Goal: Task Accomplishment & Management: Manage account settings

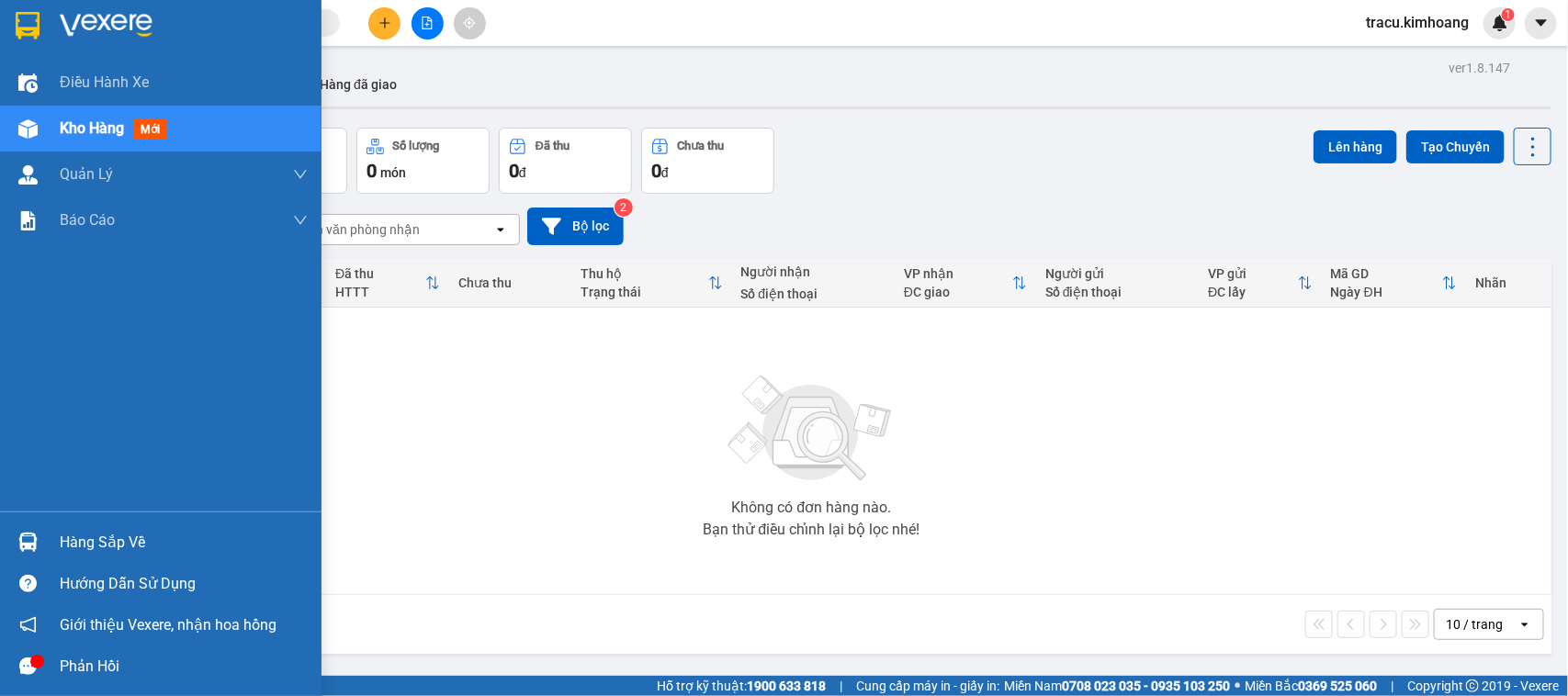
click at [74, 544] on div "Hàng sắp về" at bounding box center [184, 543] width 248 height 28
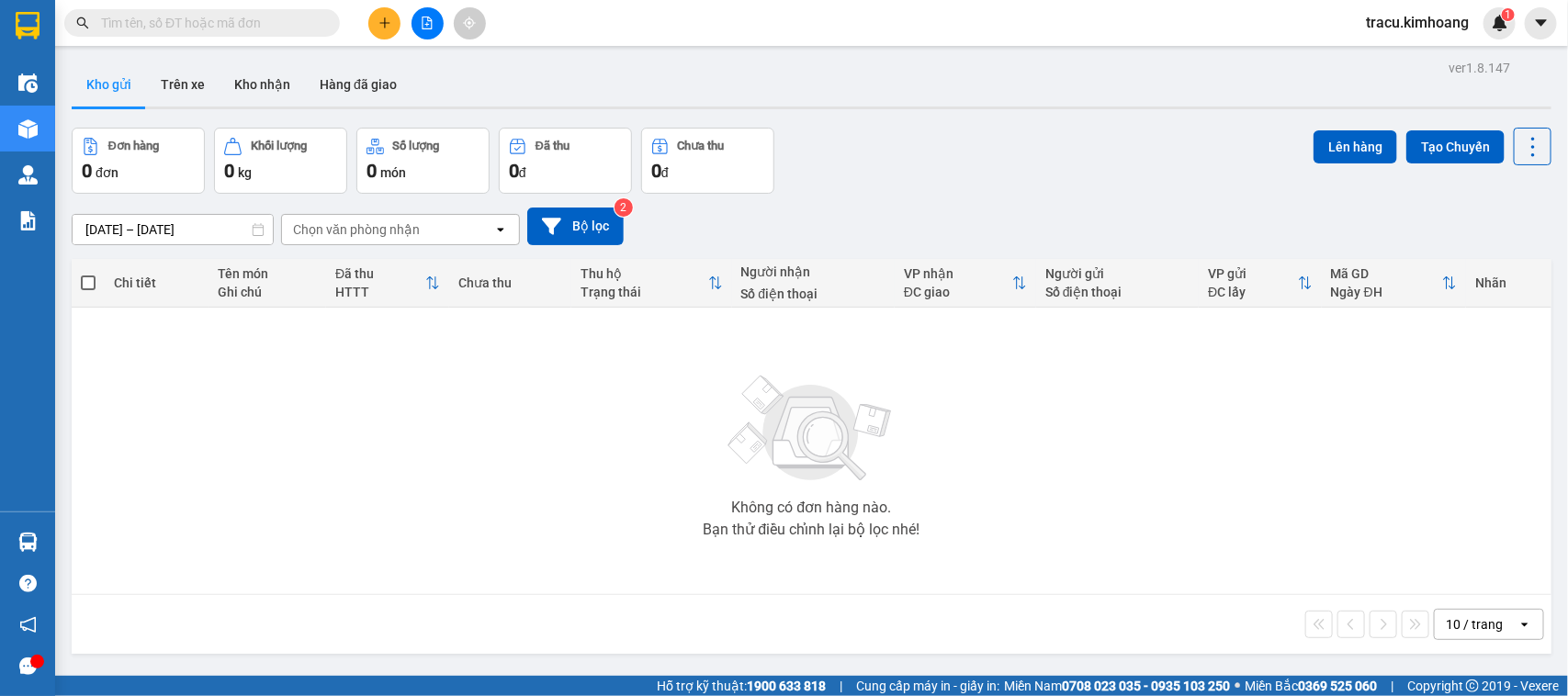
click at [218, 387] on section "Kết quả tìm kiếm ( 0 ) Bộ lọc No Data tracu.kimhoang 1 Điều hành xe Kho hàng mớ…" at bounding box center [784, 348] width 1568 height 696
click at [268, 78] on button "Kho nhận" at bounding box center [262, 85] width 86 height 44
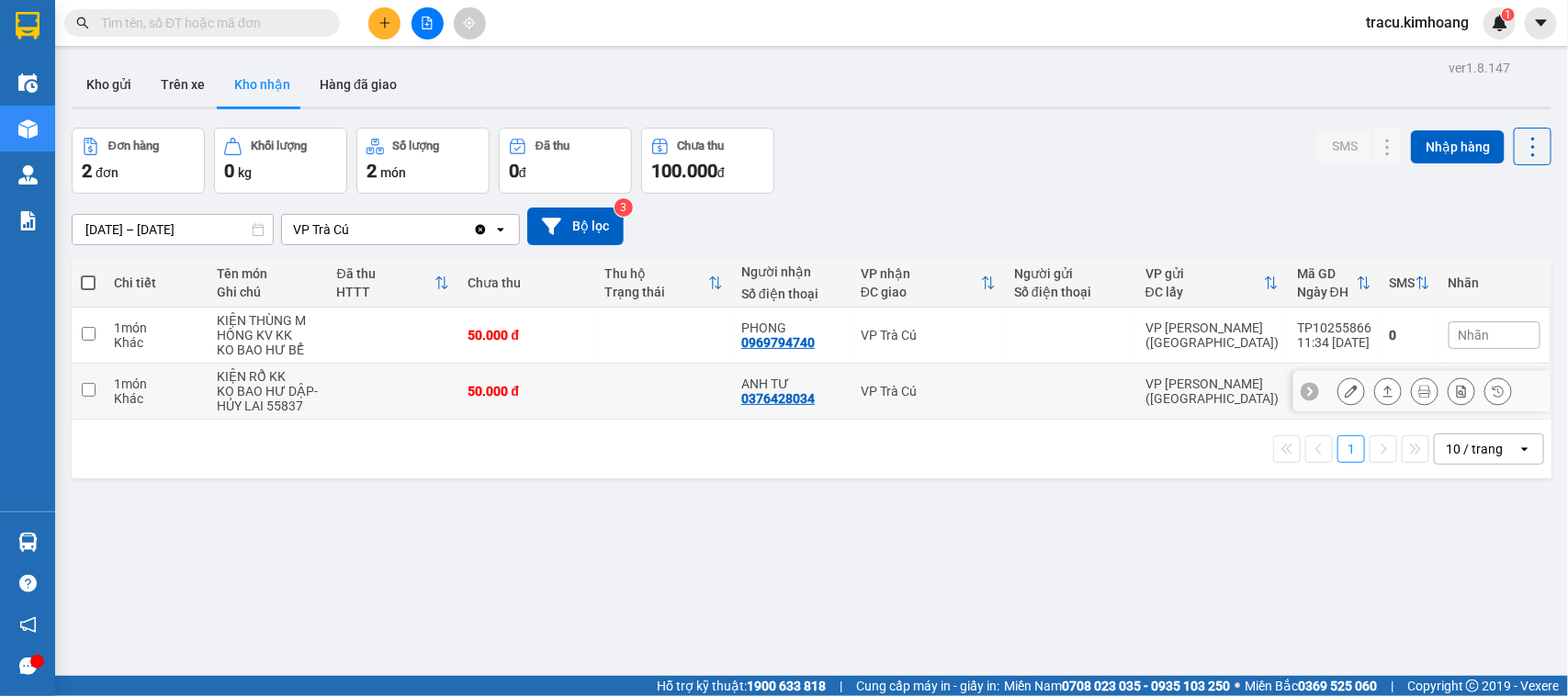
click at [83, 388] on input "checkbox" at bounding box center [89, 390] width 14 height 14
checkbox input "true"
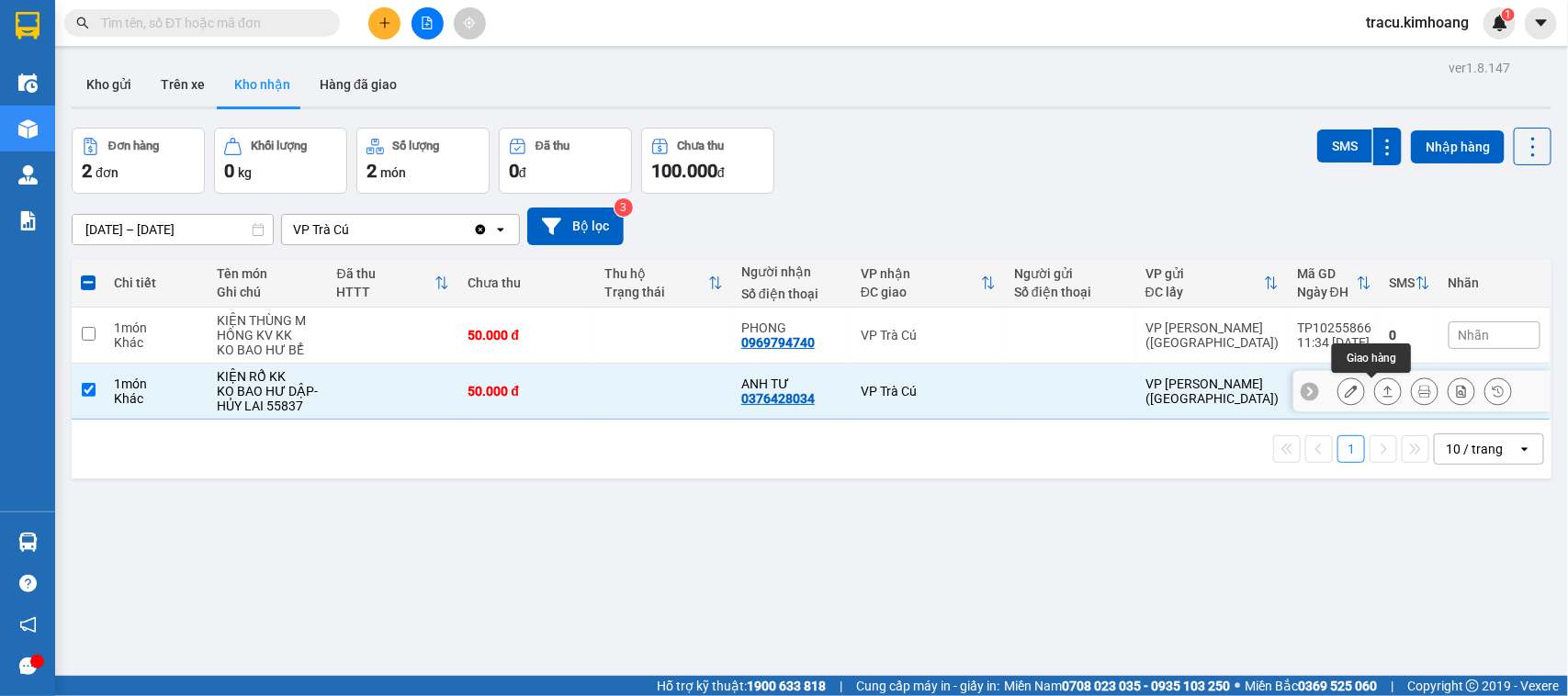
click at [1381, 390] on icon at bounding box center [1388, 391] width 13 height 13
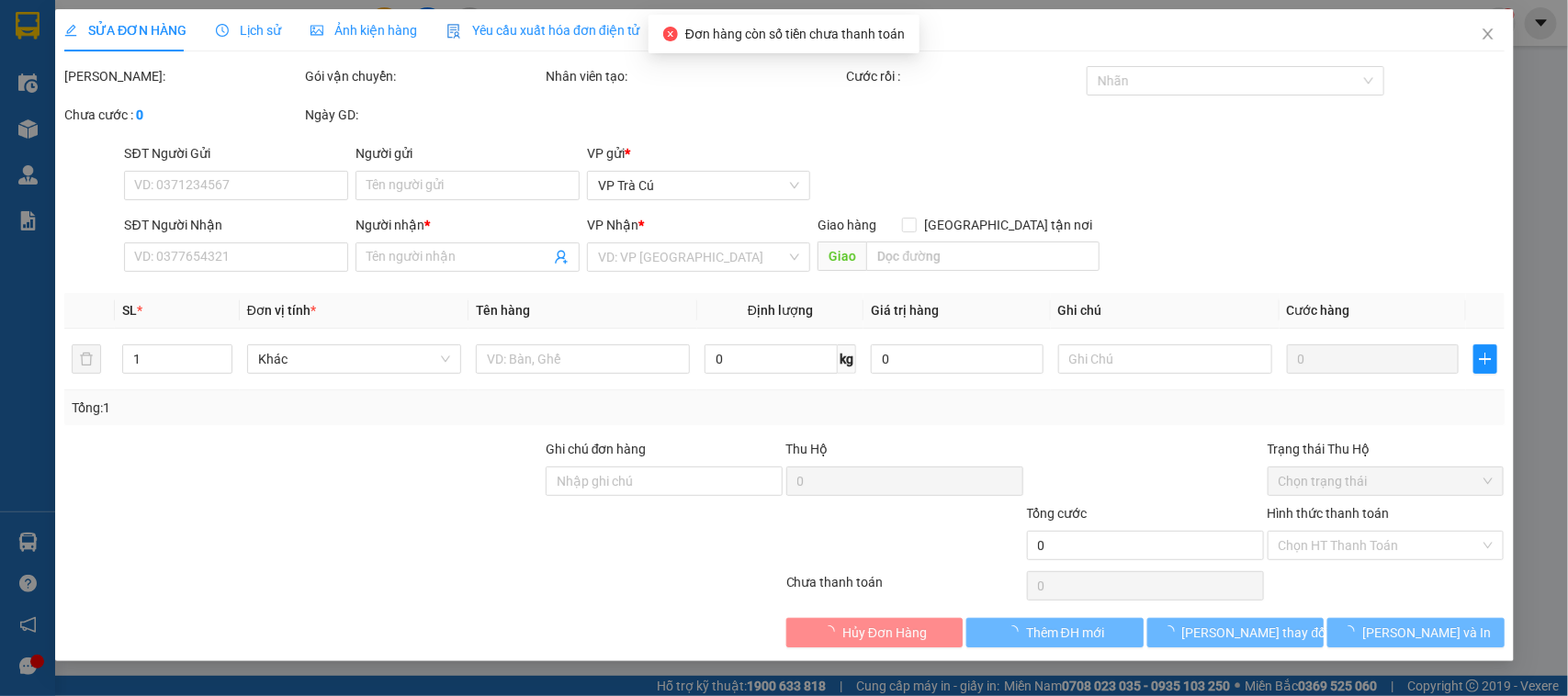
type input "0376428034"
type input "ANH TƯ"
type input "50.000"
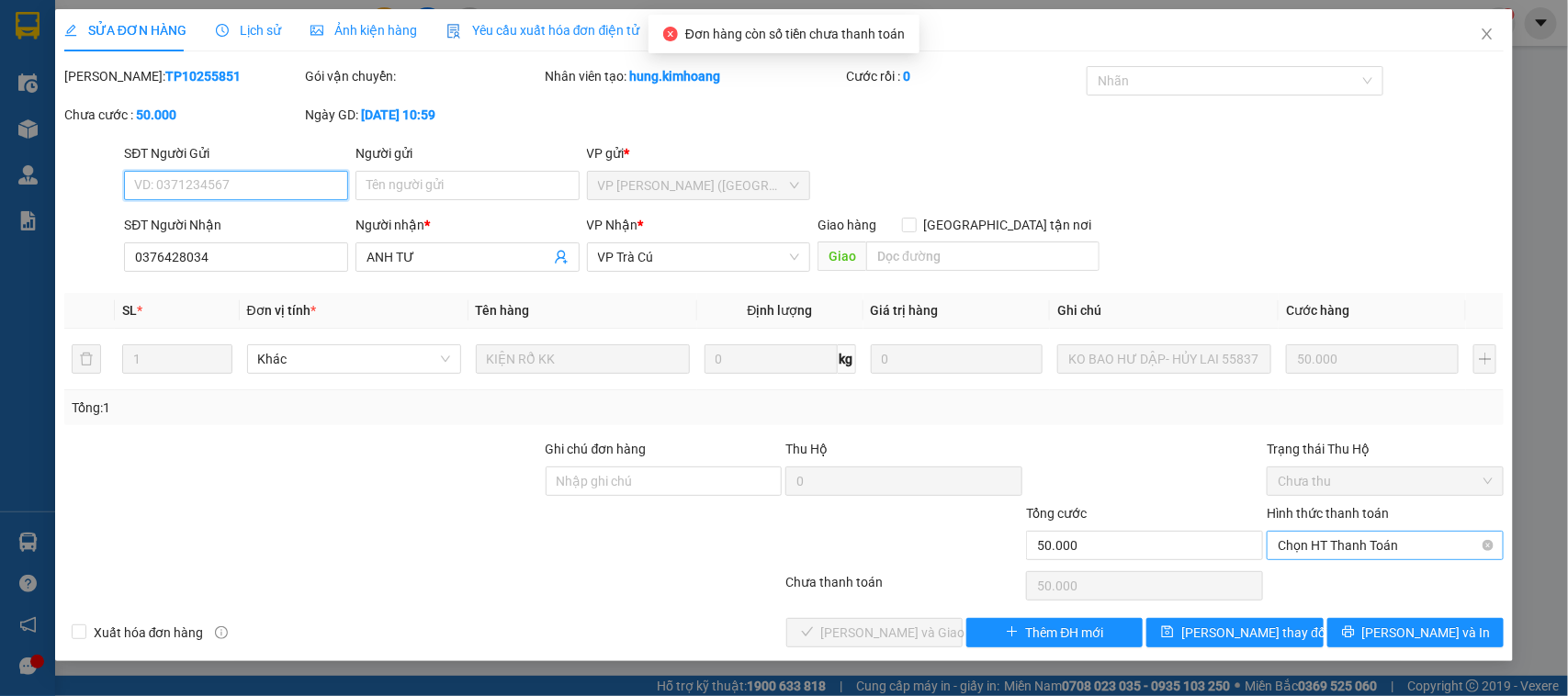
click at [1341, 549] on span "Chọn HT Thanh Toán" at bounding box center [1385, 546] width 215 height 28
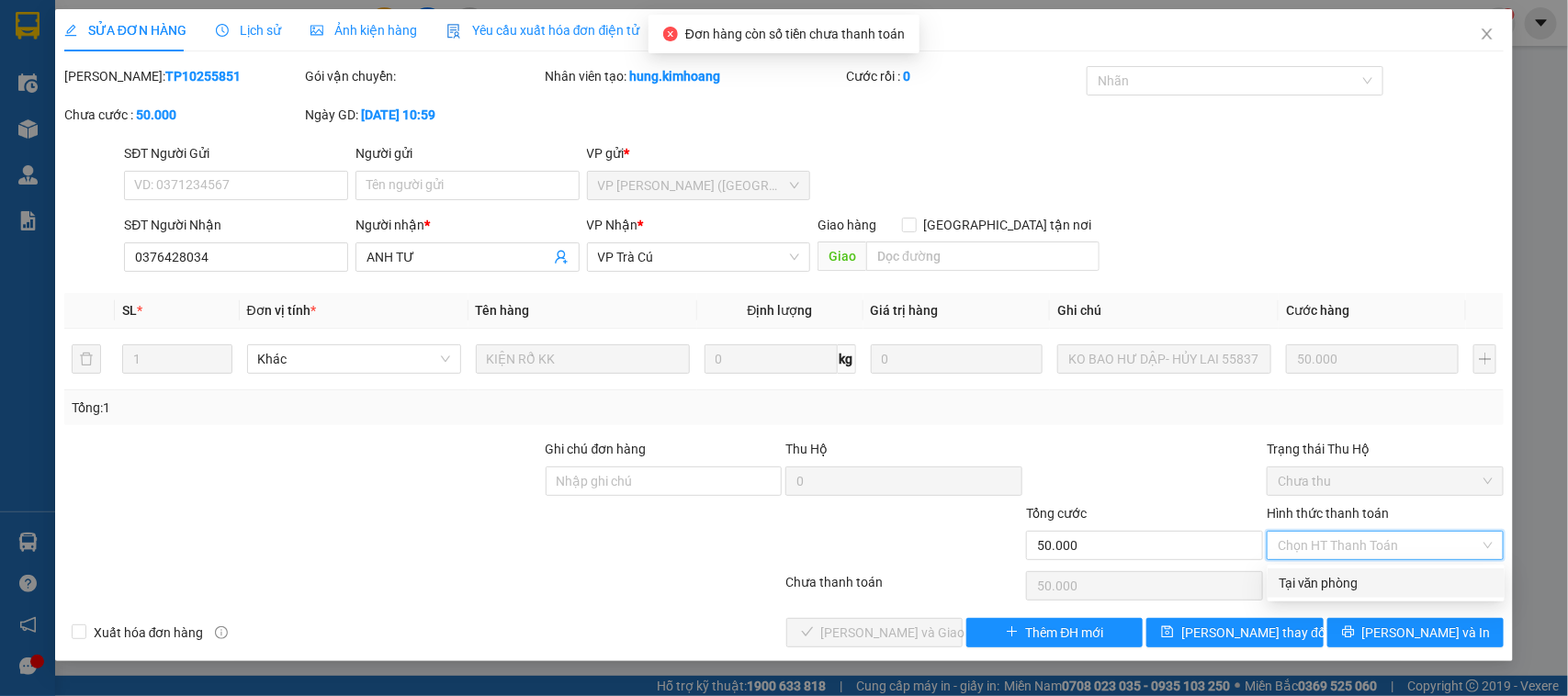
click at [1333, 579] on div "Tại văn phòng" at bounding box center [1386, 583] width 215 height 20
type input "0"
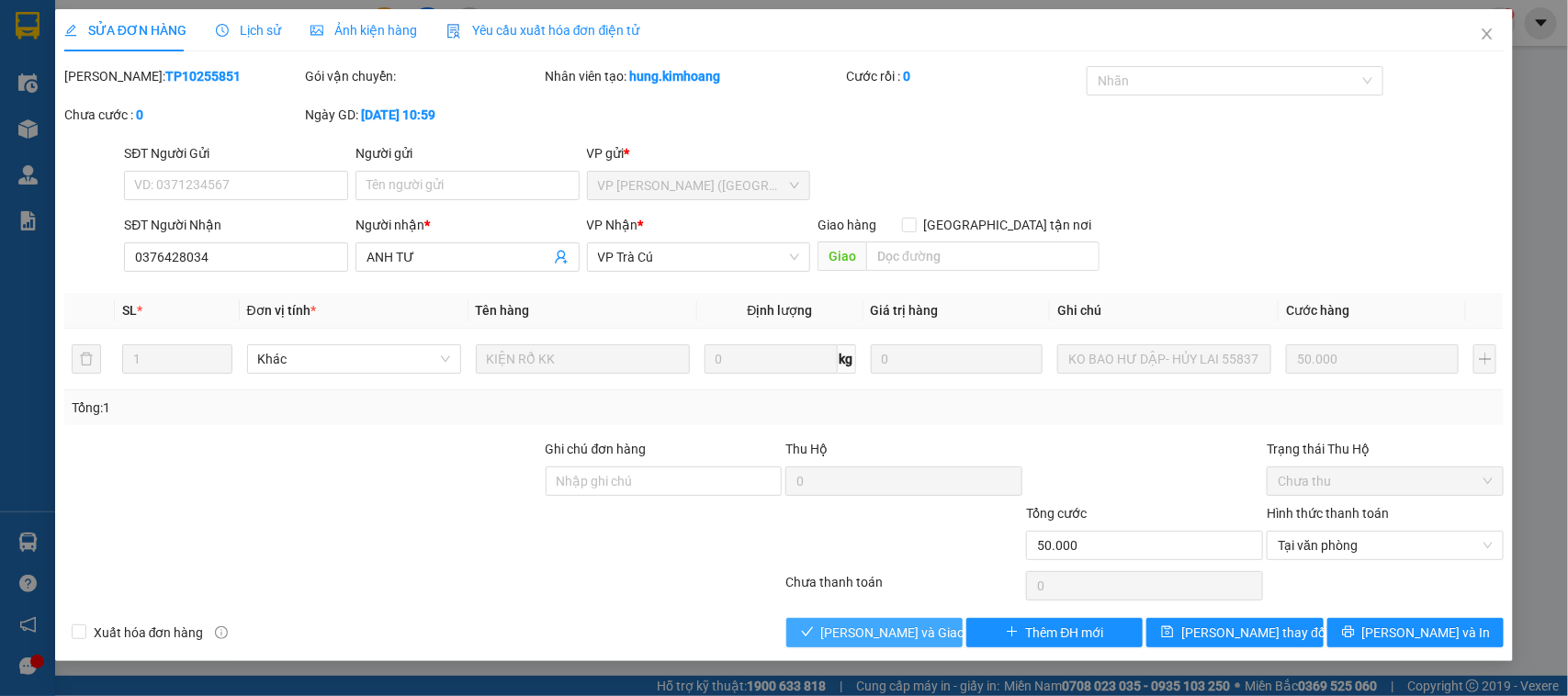
click at [935, 621] on button "Lưu và Giao hàng" at bounding box center [874, 632] width 176 height 30
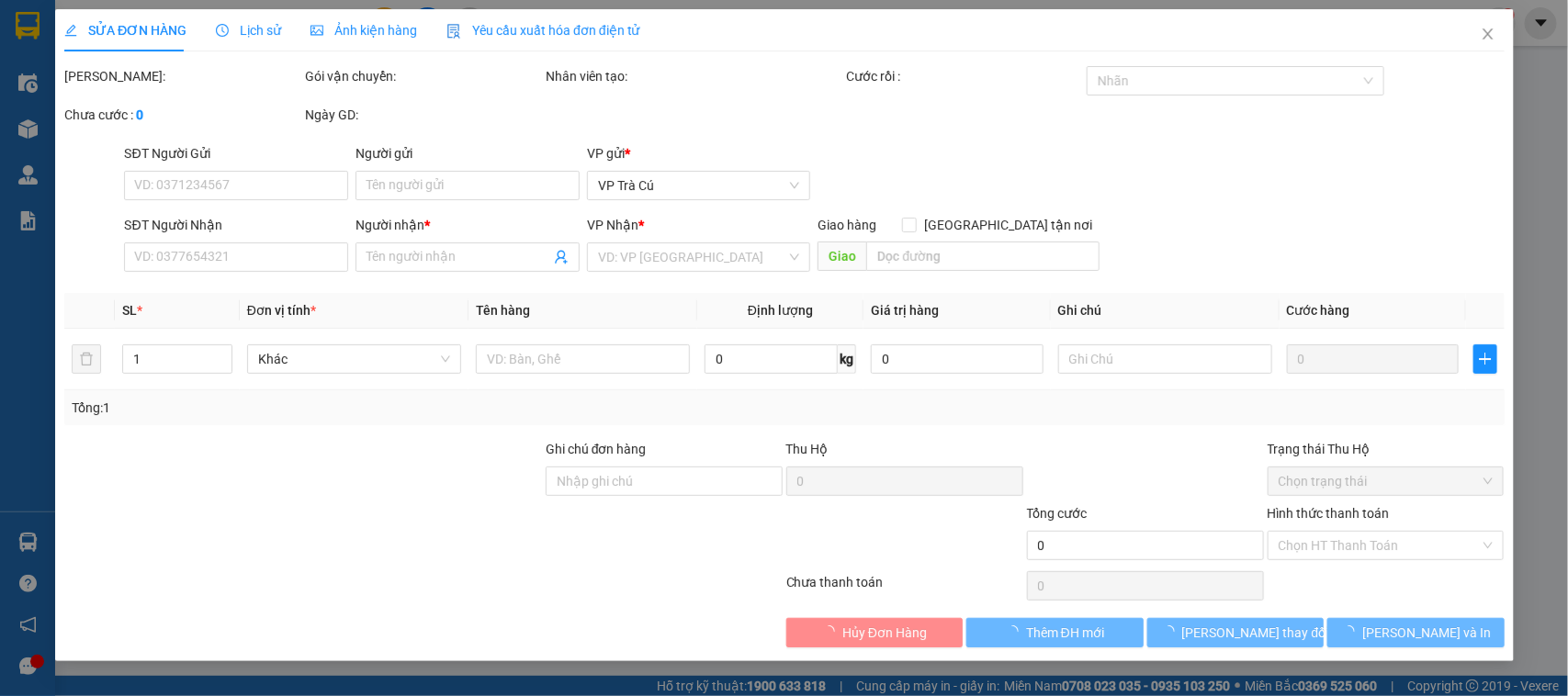
type input "0376428034"
type input "ANH TƯ"
type input "50.000"
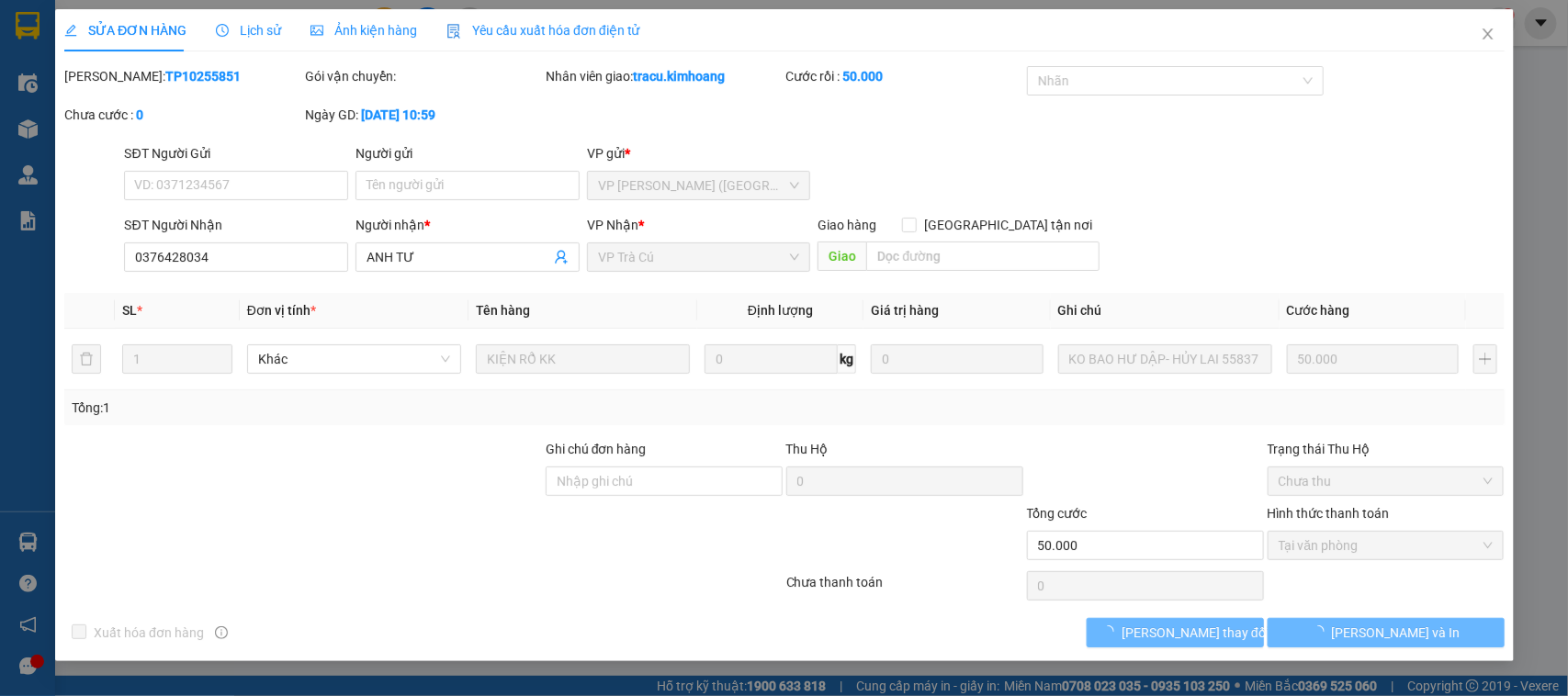
type input "0376428034"
type input "ANH TƯ"
type input "50.000"
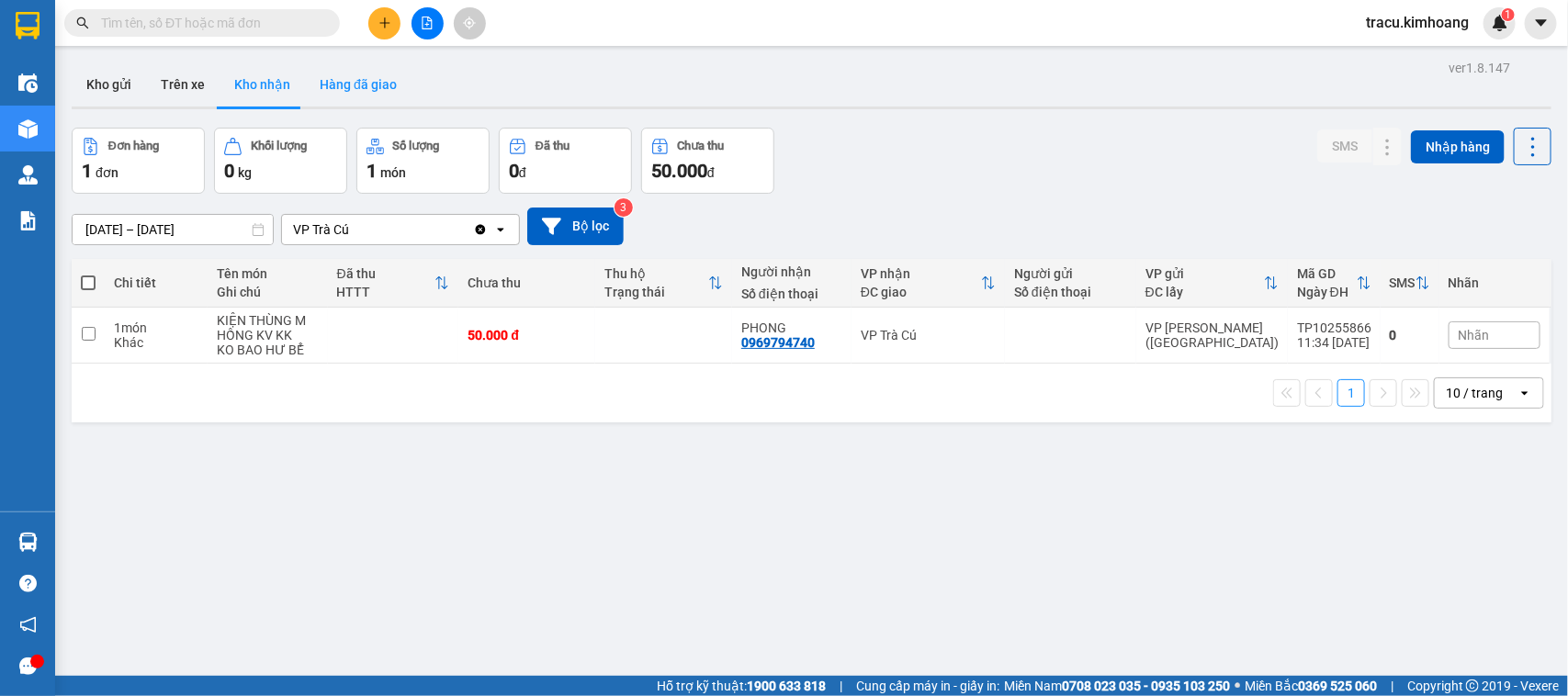
click at [323, 85] on button "Hàng đã giao" at bounding box center [357, 85] width 106 height 44
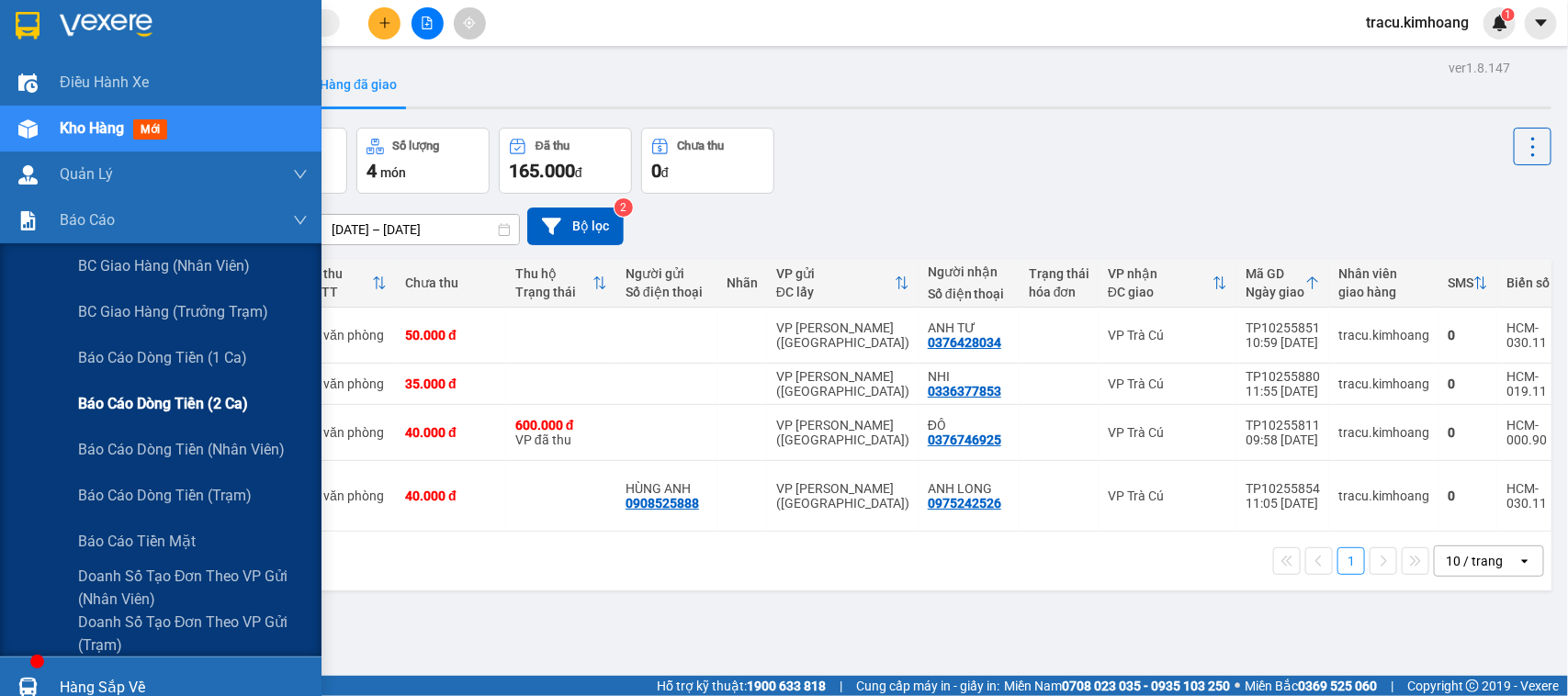
click at [110, 395] on span "Báo cáo dòng tiền (2 ca)" at bounding box center [163, 403] width 170 height 23
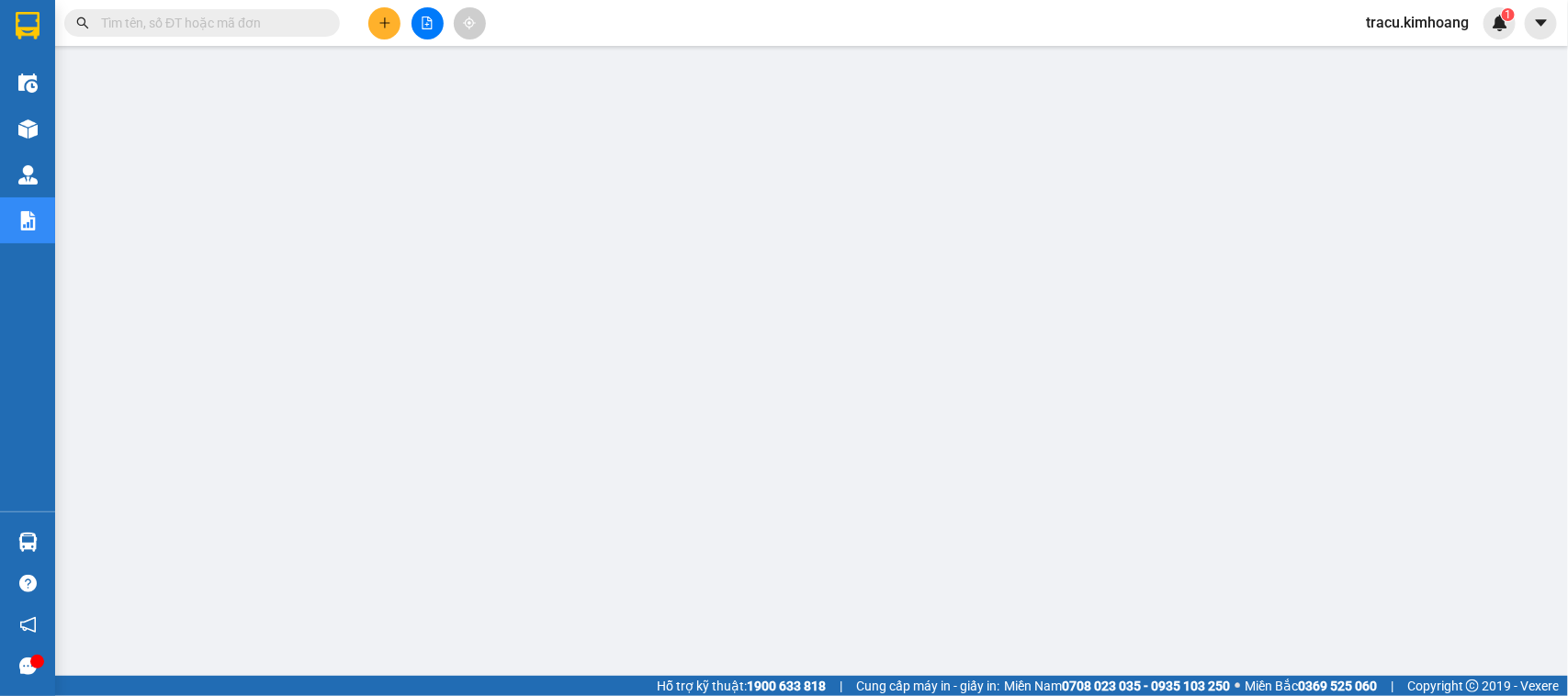
click at [1264, 44] on div "Kết quả tìm kiếm ( 0 ) Bộ lọc No Data tracu.kimhoang 1" at bounding box center [784, 23] width 1568 height 46
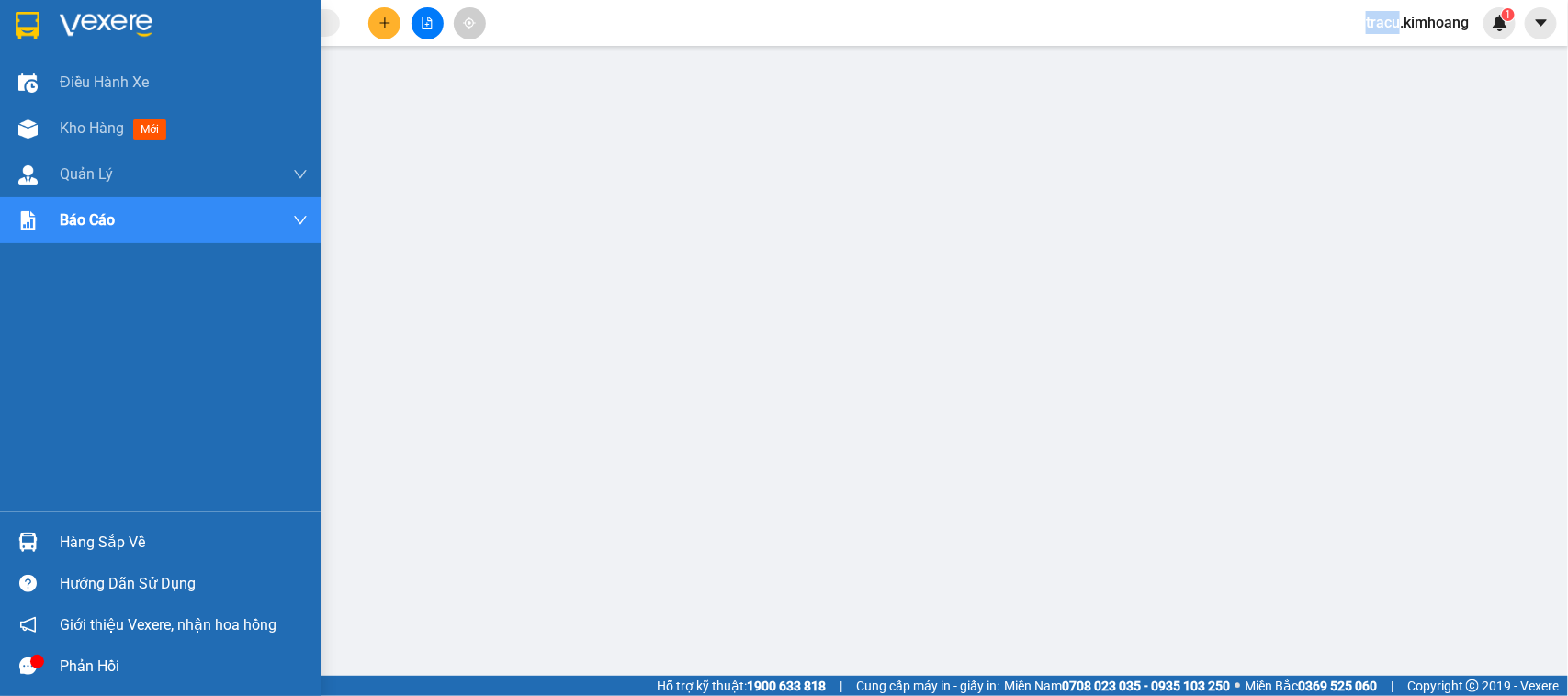
click at [85, 540] on div "Hàng sắp về" at bounding box center [184, 543] width 248 height 28
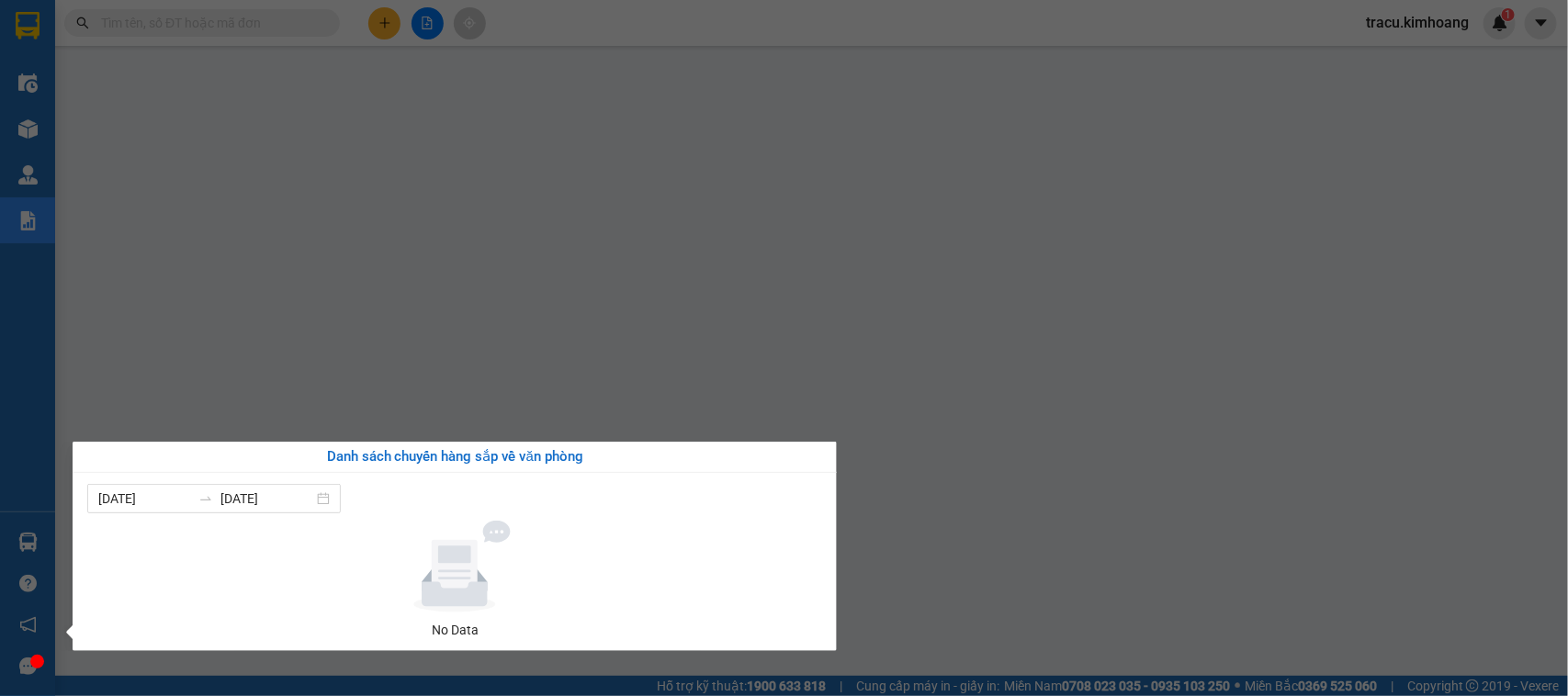
click at [15, 411] on div "Điều hành xe Kho hàng mới Quản [PERSON_NAME] lý chuyến Quản lý khách hàng mới B…" at bounding box center [28, 348] width 55 height 696
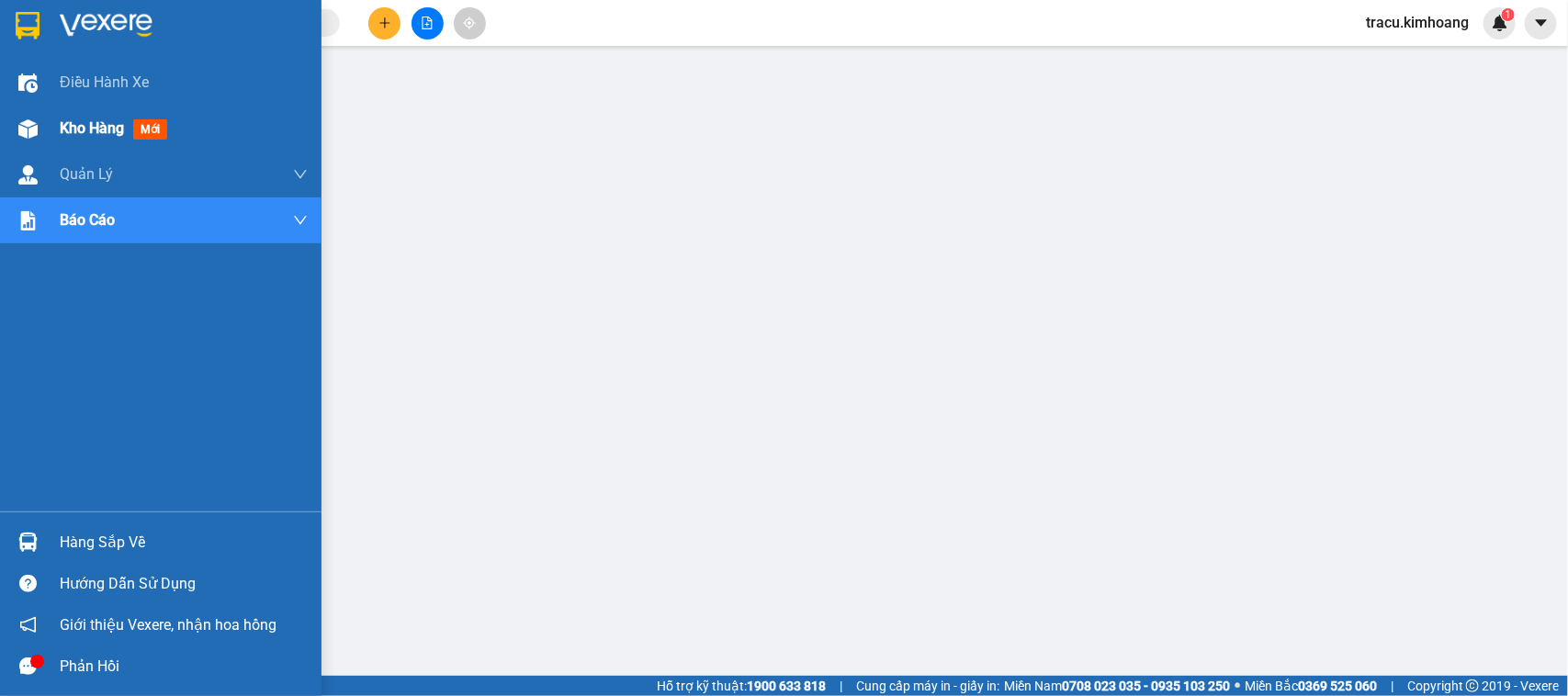
click at [165, 129] on span "mới" at bounding box center [150, 129] width 34 height 20
